Goal: Information Seeking & Learning: Learn about a topic

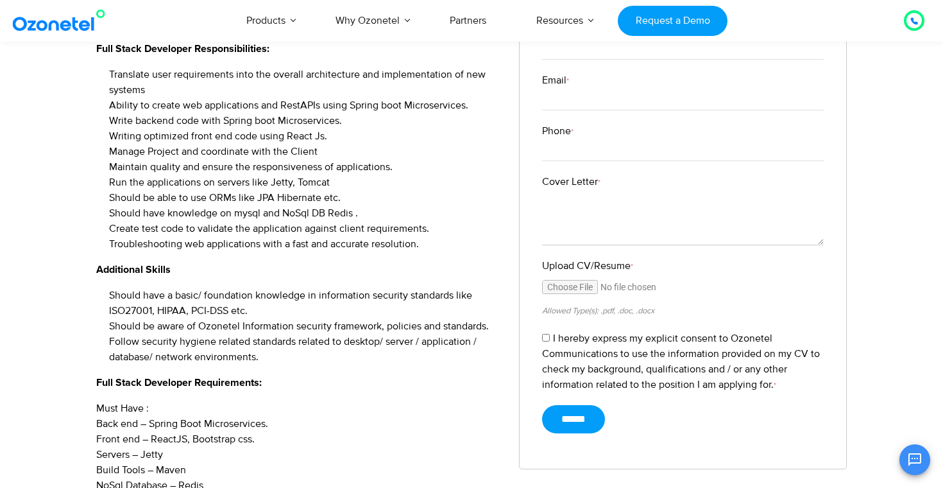
scroll to position [335, 0]
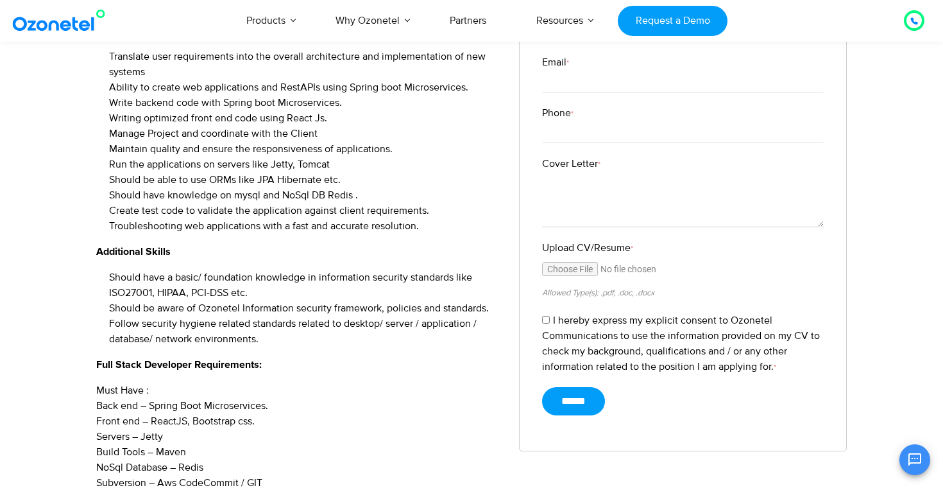
click at [337, 209] on li "Create test code to validate the application against client requirements." at bounding box center [304, 210] width 391 height 15
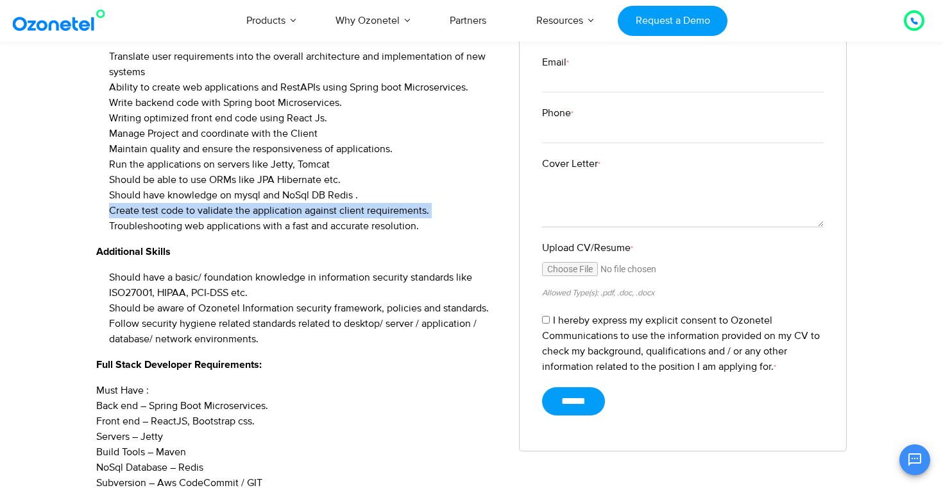
click at [337, 209] on li "Create test code to validate the application against client requirements." at bounding box center [304, 210] width 391 height 15
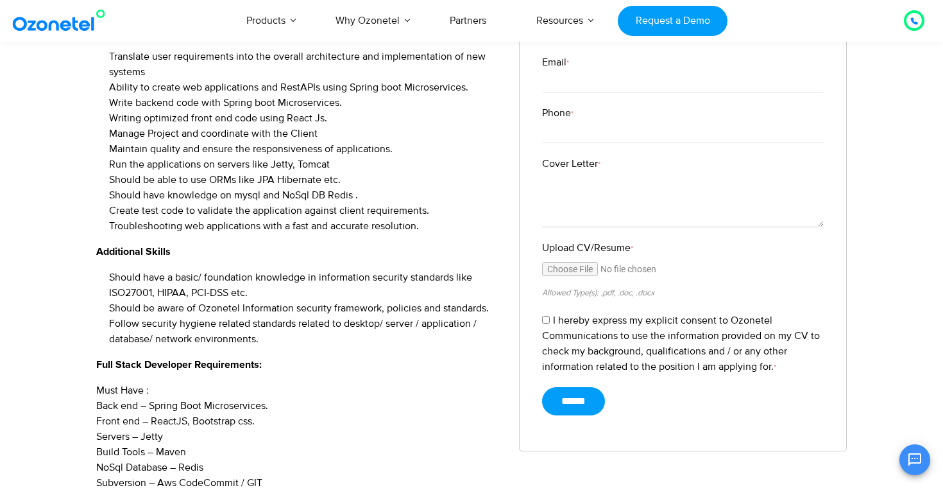
click at [324, 279] on li "Should have a basic/ foundation knowledge in information security standards lik…" at bounding box center [304, 285] width 391 height 31
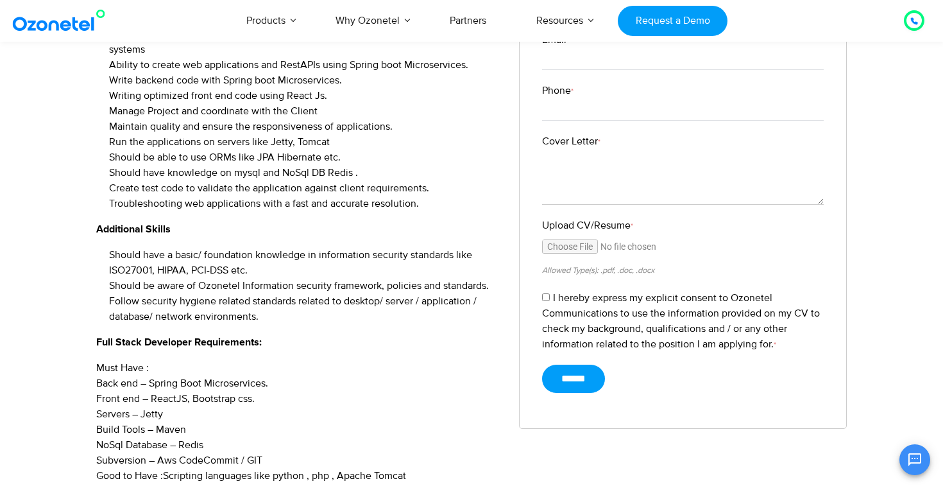
scroll to position [358, 0]
click at [322, 287] on li "Should be aware of Ozonetel Information security framework, policies and standa…" at bounding box center [304, 284] width 391 height 15
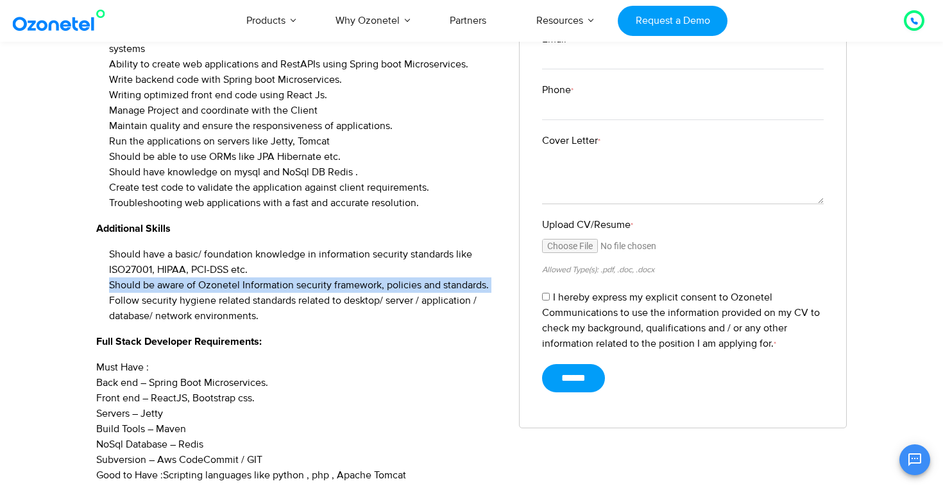
click at [322, 287] on li "Should be aware of Ozonetel Information security framework, policies and standa…" at bounding box center [304, 284] width 391 height 15
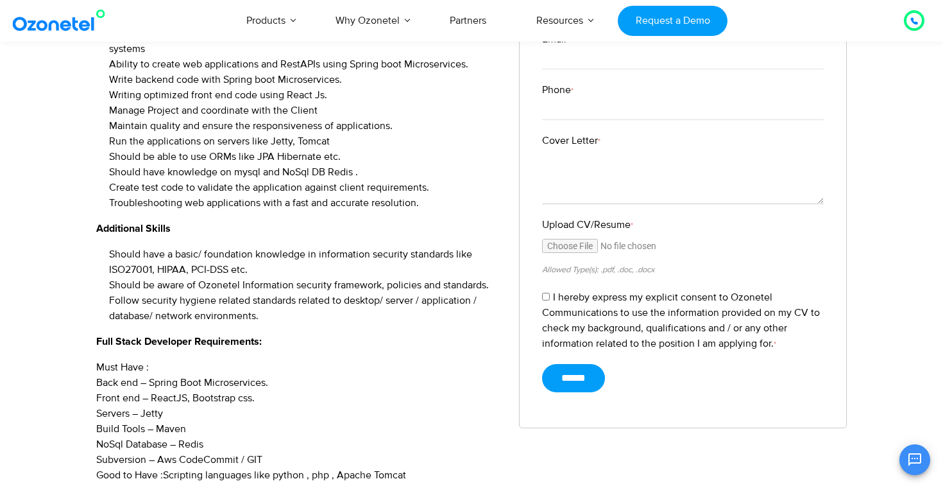
click at [307, 326] on div "Designation : Full Stack Developer Experience : 2-4 years No of Positions : 2 L…" at bounding box center [298, 269] width 404 height 683
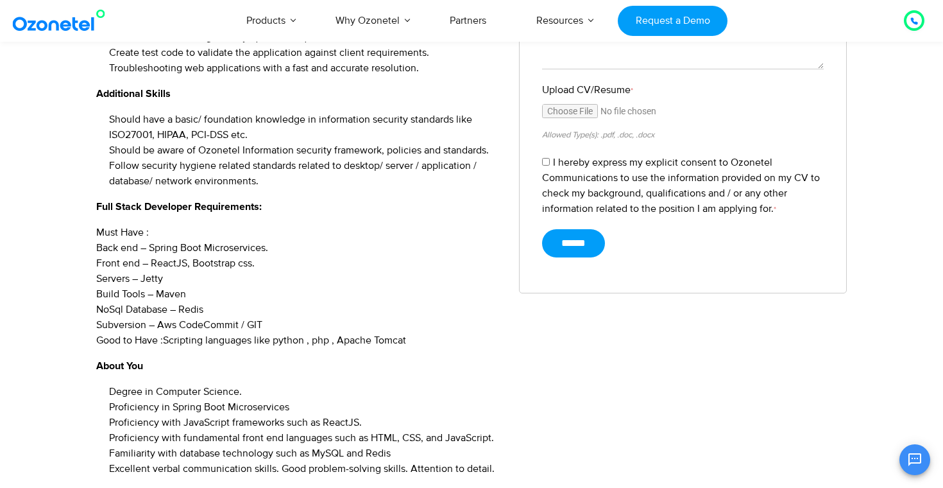
scroll to position [497, 0]
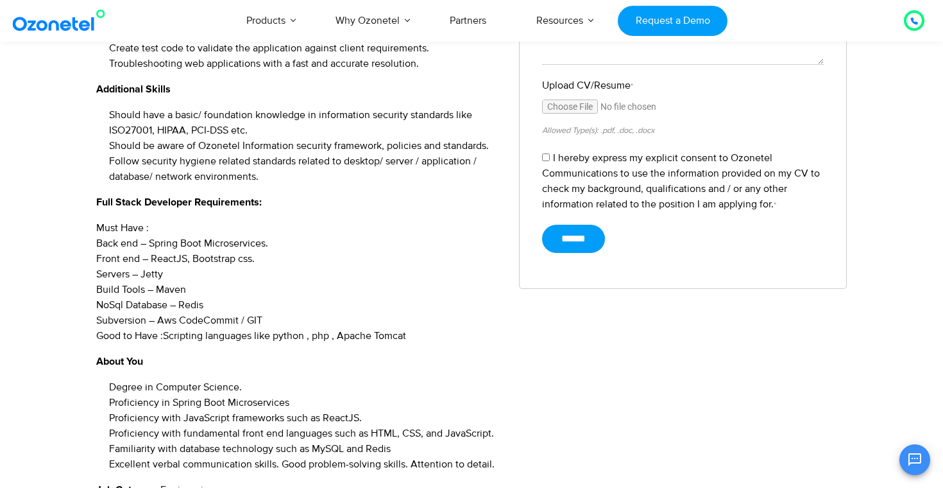
click at [174, 290] on p "Must Have : Back end – Spring Boot Microservices. Front end – ReactJS, Bootstra…" at bounding box center [298, 281] width 404 height 123
click at [192, 320] on p "Must Have : Back end – Spring Boot Microservices. Front end – ReactJS, Bootstra…" at bounding box center [298, 281] width 404 height 123
drag, startPoint x: 159, startPoint y: 320, endPoint x: 273, endPoint y: 314, distance: 114.4
click at [273, 314] on p "Must Have : Back end – Spring Boot Microservices. Front end – ReactJS, Bootstra…" at bounding box center [298, 281] width 404 height 123
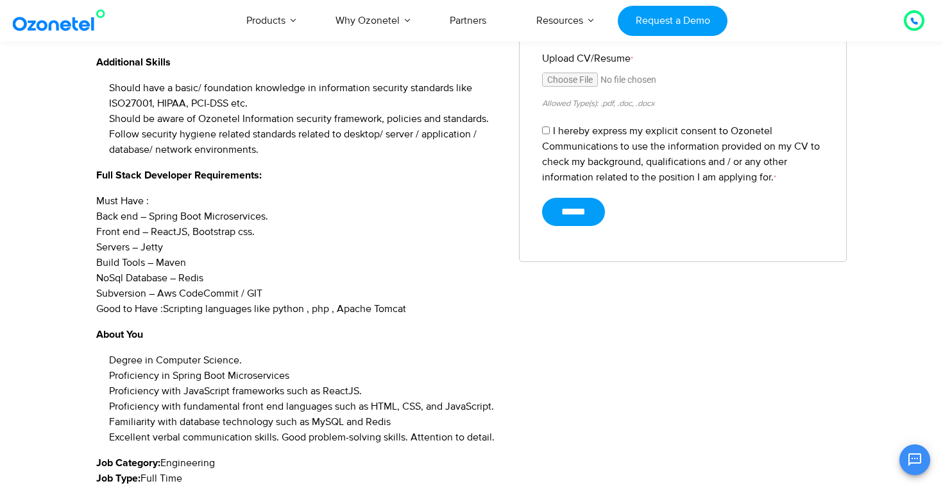
scroll to position [596, 0]
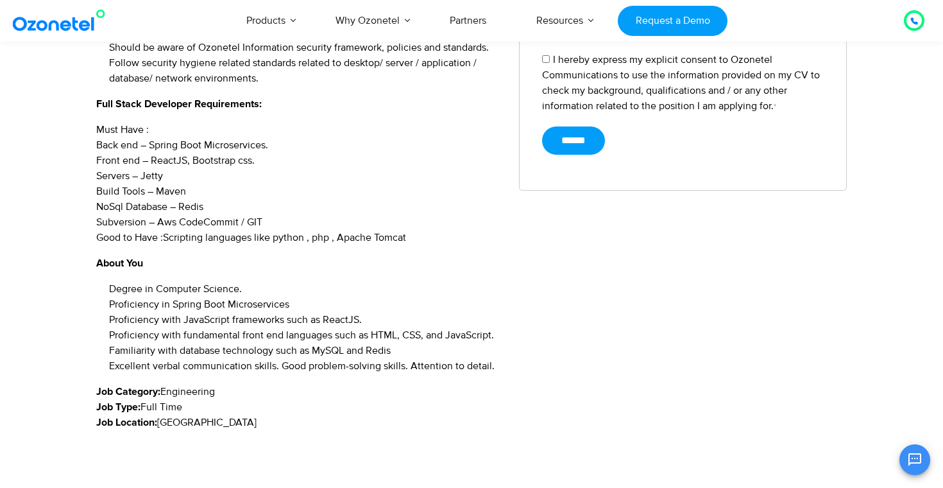
click at [192, 302] on li "Proficiency in Spring Boot Microservices" at bounding box center [304, 303] width 391 height 15
click at [37, 328] on div "Full Stack Developer Job Description Designation : Full Stack Developer Experie…" at bounding box center [471, 69] width 943 height 853
drag, startPoint x: 173, startPoint y: 301, endPoint x: 293, endPoint y: 304, distance: 120.0
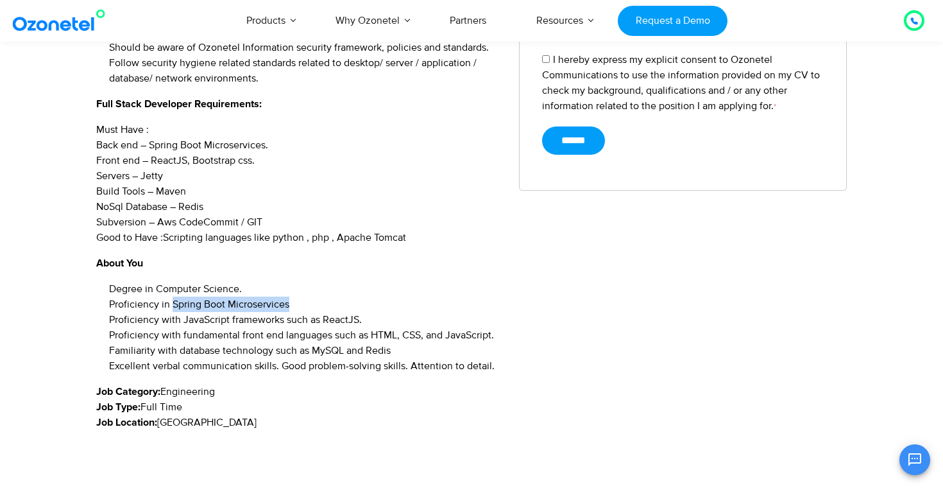
click at [293, 304] on li "Proficiency in Spring Boot Microservices" at bounding box center [304, 303] width 391 height 15
click at [344, 322] on li "Proficiency with JavaScript frameworks such as ReactJS." at bounding box center [304, 319] width 391 height 15
click at [269, 349] on li "Familiarity with database technology such as MySQL and Redis" at bounding box center [304, 350] width 391 height 15
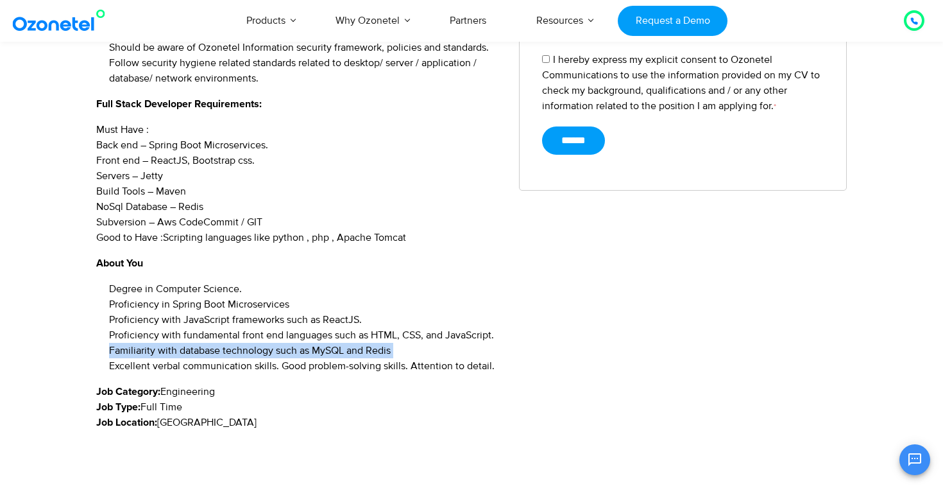
click at [269, 349] on li "Familiarity with database technology such as MySQL and Redis" at bounding box center [304, 350] width 391 height 15
click at [296, 329] on li "Proficiency with fundamental front end languages such as HTML, CSS, and JavaScr…" at bounding box center [304, 334] width 391 height 15
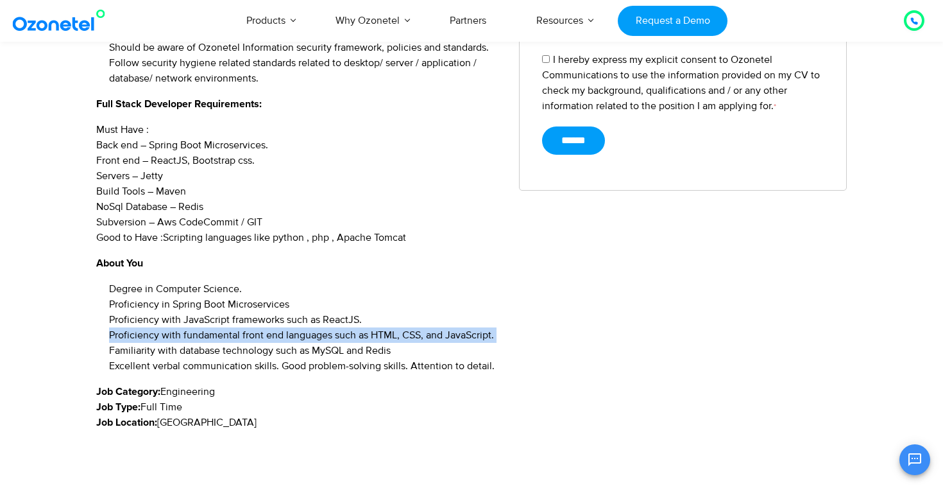
click at [296, 329] on li "Proficiency with fundamental front end languages such as HTML, CSS, and JavaScr…" at bounding box center [304, 334] width 391 height 15
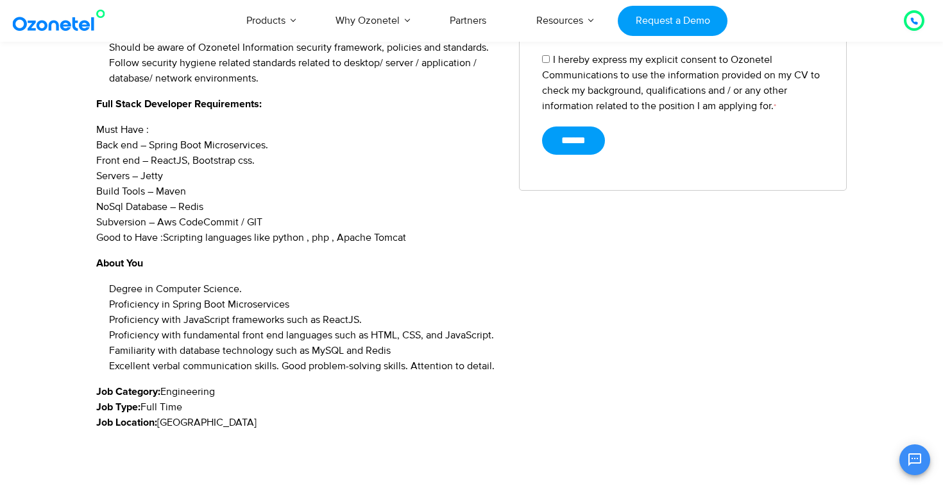
click at [312, 320] on li "Proficiency with JavaScript frameworks such as ReactJS." at bounding box center [304, 319] width 391 height 15
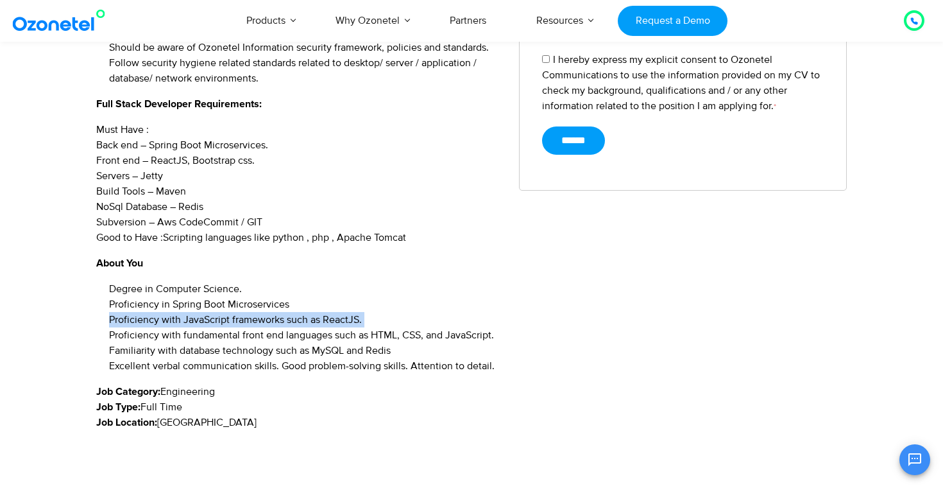
click at [312, 320] on li "Proficiency with JavaScript frameworks such as ReactJS." at bounding box center [304, 319] width 391 height 15
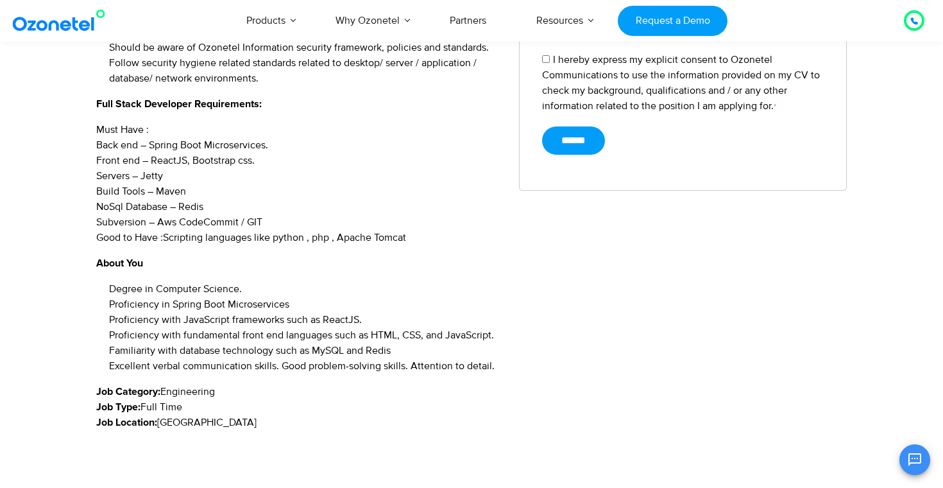
click at [316, 341] on li "Proficiency with fundamental front end languages such as HTML, CSS, and JavaScr…" at bounding box center [304, 334] width 391 height 15
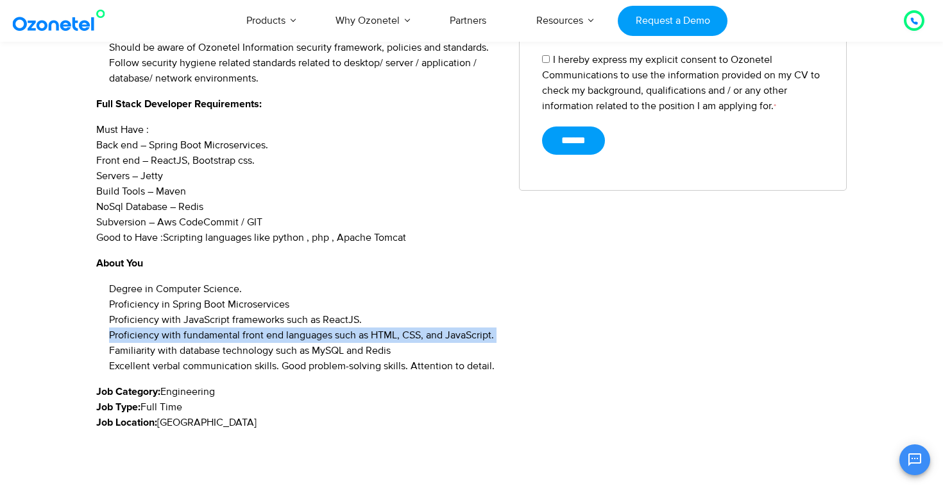
click at [316, 341] on li "Proficiency with fundamental front end languages such as HTML, CSS, and JavaScr…" at bounding box center [304, 334] width 391 height 15
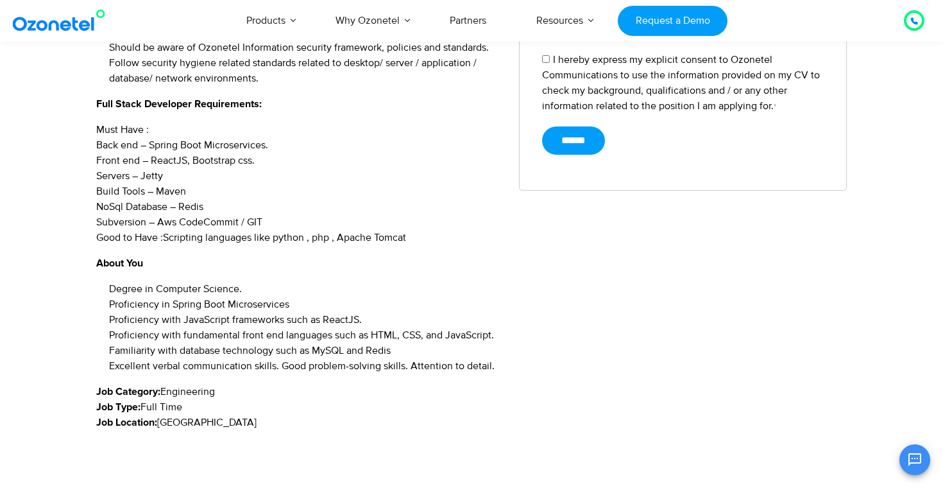
click at [319, 371] on li "Excellent verbal communication skills. Good problem-solving skills. Attention t…" at bounding box center [304, 365] width 391 height 15
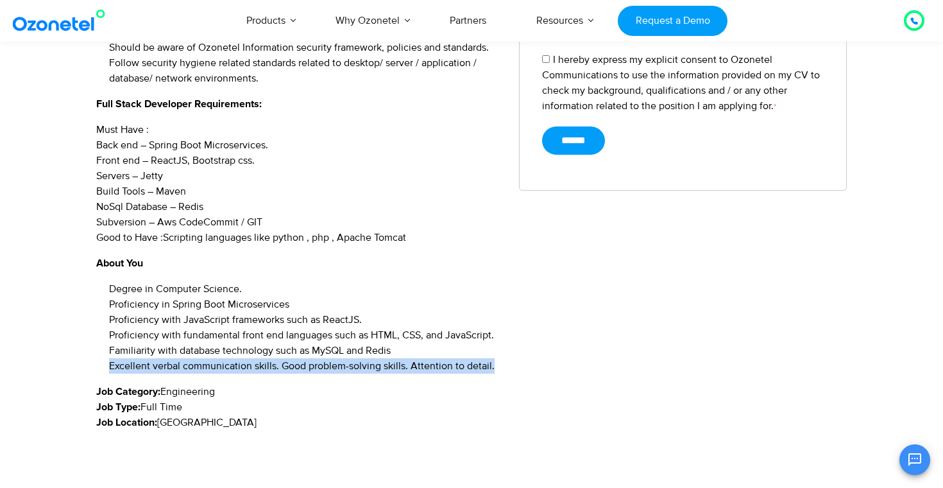
click at [319, 371] on li "Excellent verbal communication skills. Good problem-solving skills. Attention t…" at bounding box center [304, 365] width 391 height 15
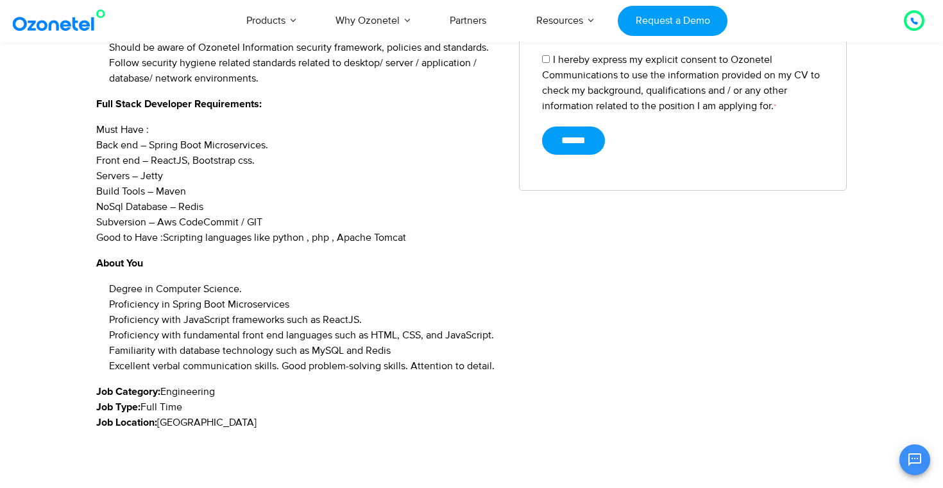
click at [394, 281] on li "Degree in Computer Science." at bounding box center [304, 288] width 391 height 15
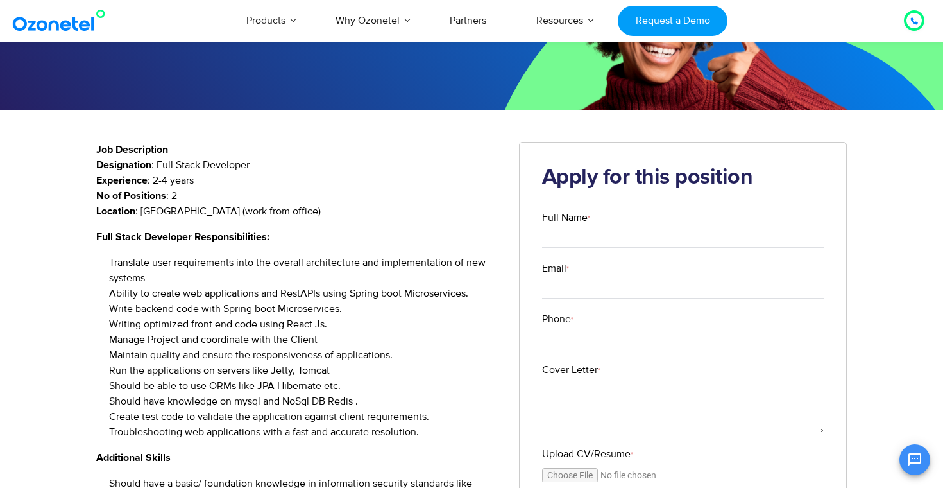
scroll to position [103, 0]
